Goal: Information Seeking & Learning: Understand process/instructions

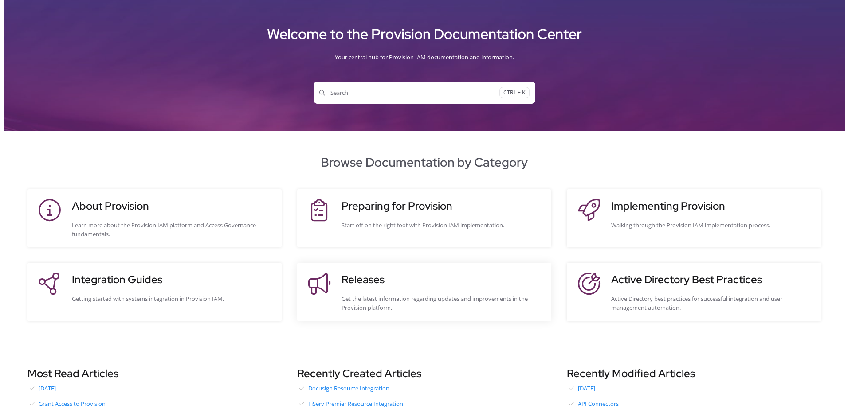
scroll to position [25, 0]
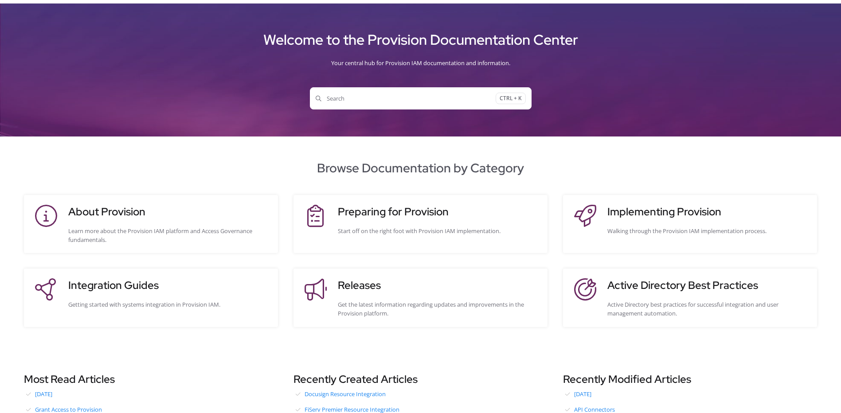
click at [365, 96] on span "Search" at bounding box center [406, 98] width 180 height 9
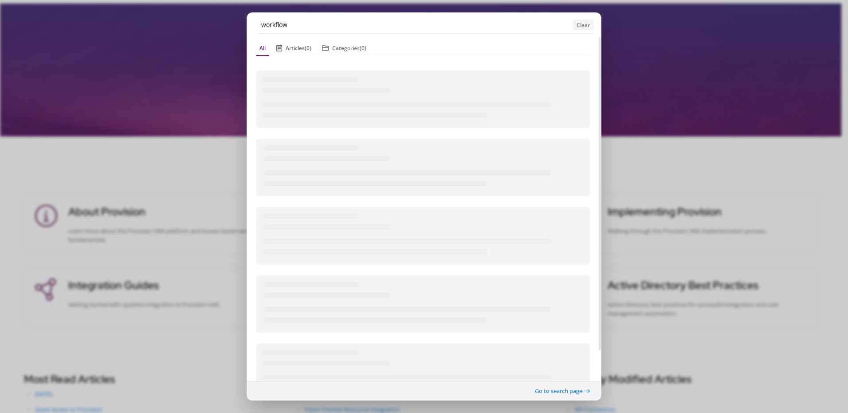
type input "workflow"
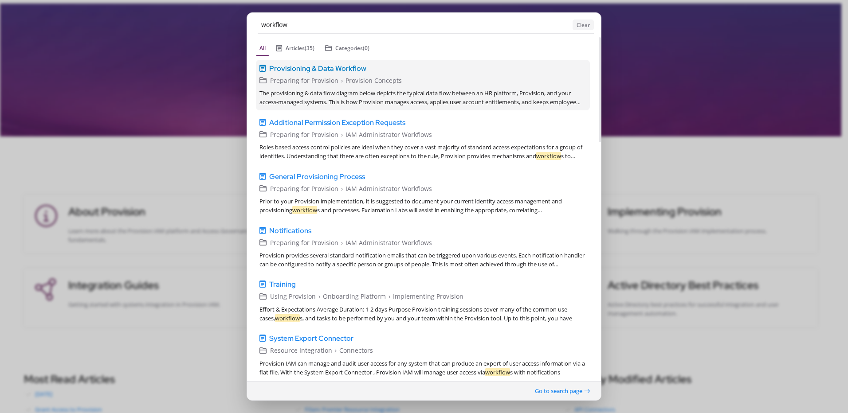
click at [330, 67] on span "Provisioning & Data Workflow" at bounding box center [317, 68] width 97 height 11
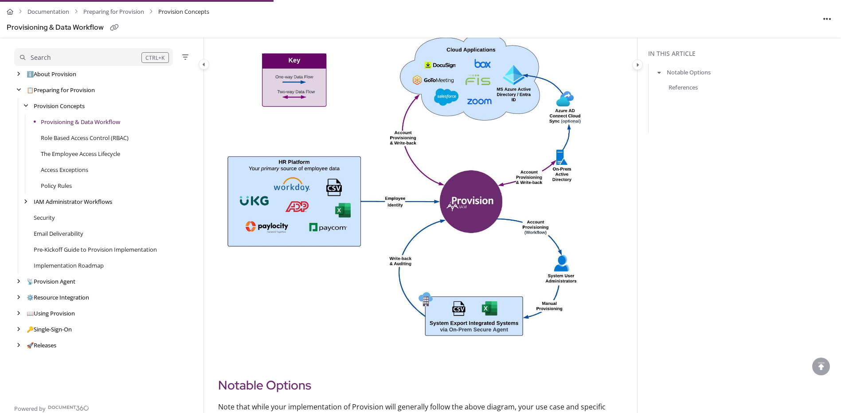
scroll to position [177, 0]
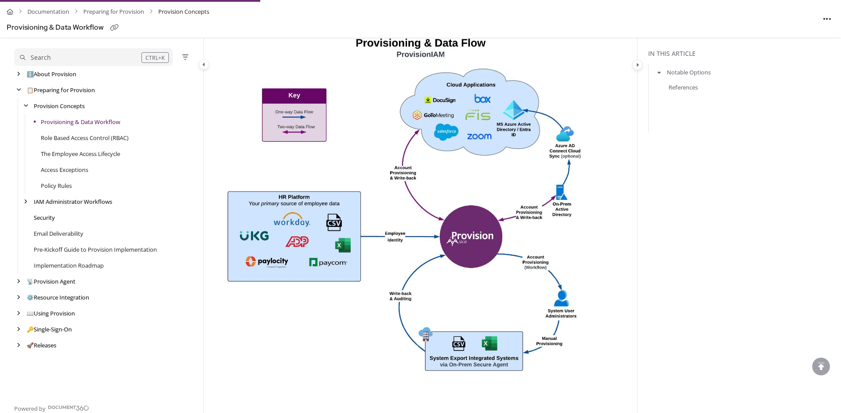
click at [49, 219] on link "Security" at bounding box center [44, 217] width 21 height 9
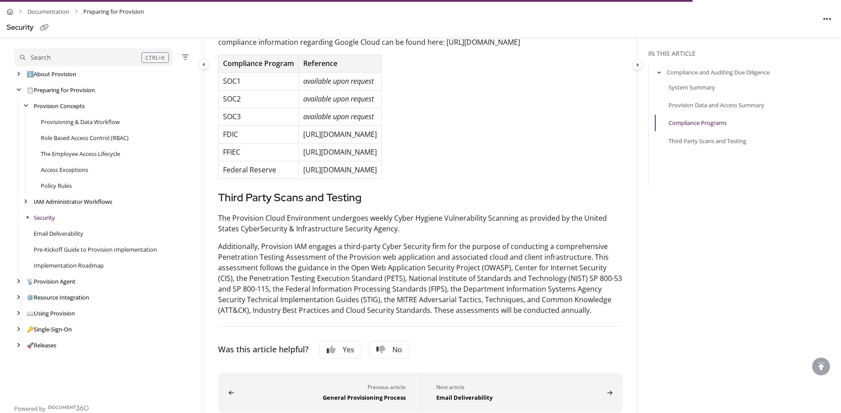
scroll to position [488, 0]
click at [58, 231] on link "Email Deliverability" at bounding box center [59, 233] width 50 height 9
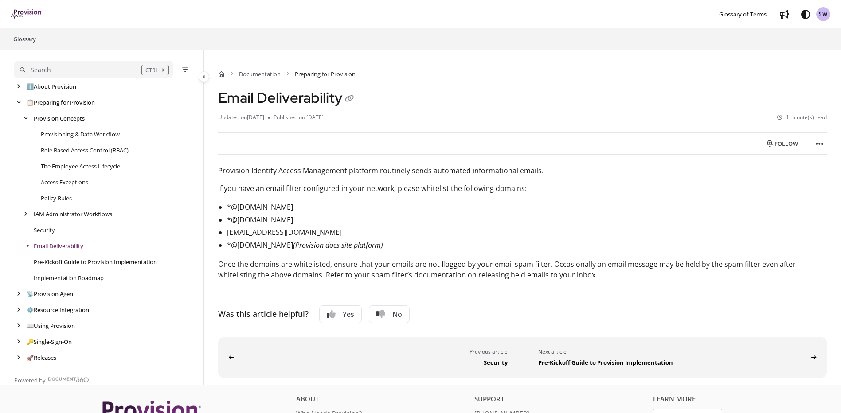
click at [108, 259] on link "Pre-Kickoff Guide to Provision Implementation" at bounding box center [95, 262] width 123 height 9
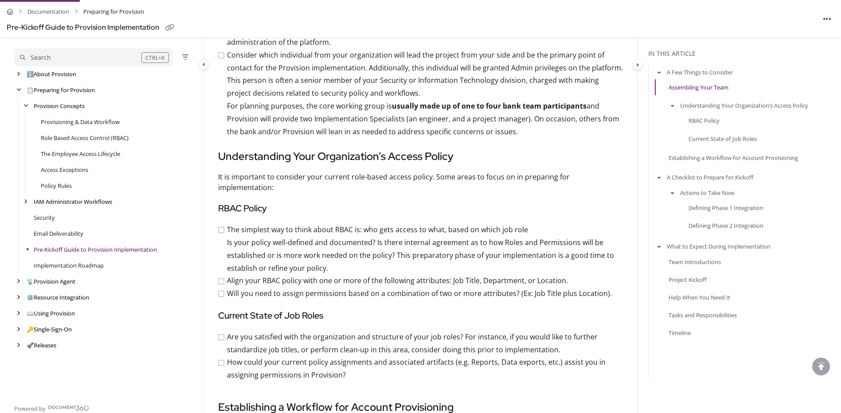
scroll to position [251, 0]
click at [354, 201] on h4 "RBAC Policy" at bounding box center [420, 208] width 405 height 15
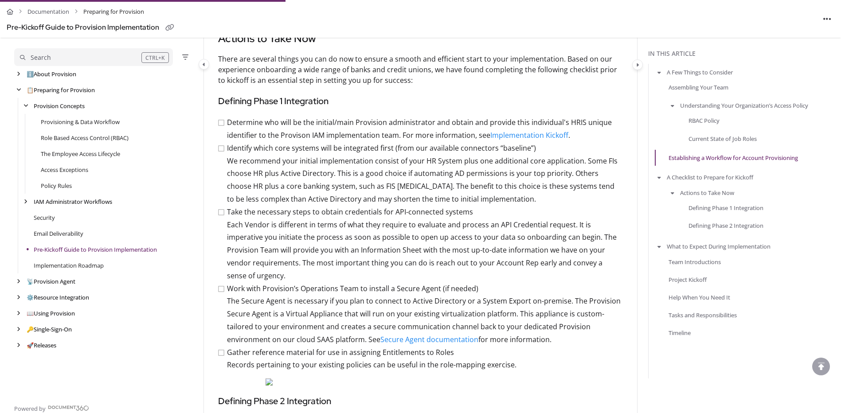
scroll to position [857, 0]
drag, startPoint x: 227, startPoint y: 260, endPoint x: 199, endPoint y: 260, distance: 27.9
click at [199, 260] on div "Search CTRL+K ℹ️ About Provision Use ↑/↓ to navigate Follow category Export PDF…" at bounding box center [420, 416] width 841 height 2447
click at [505, 204] on li "Identify which core systems will be integrated first (from our available connec…" at bounding box center [420, 173] width 406 height 64
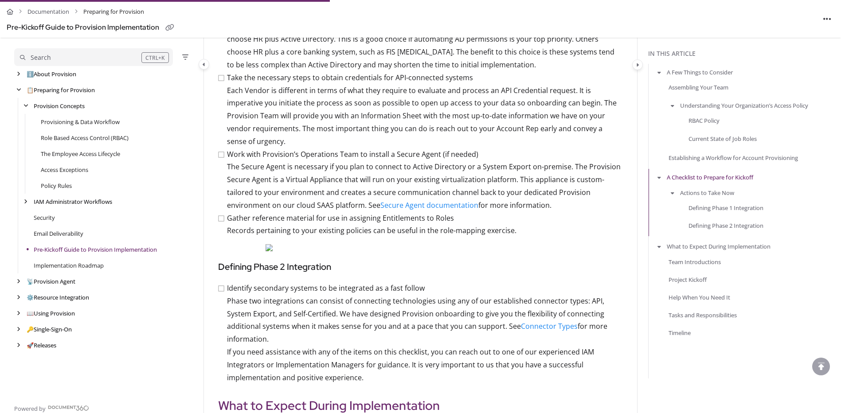
scroll to position [975, 0]
